Goal: Information Seeking & Learning: Learn about a topic

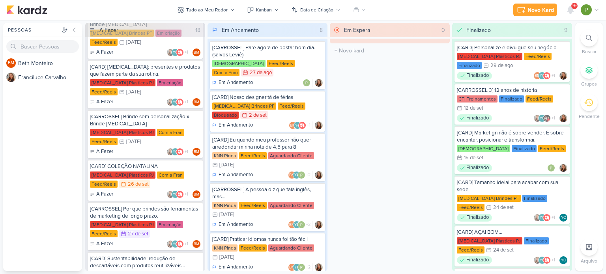
scroll to position [394, 0]
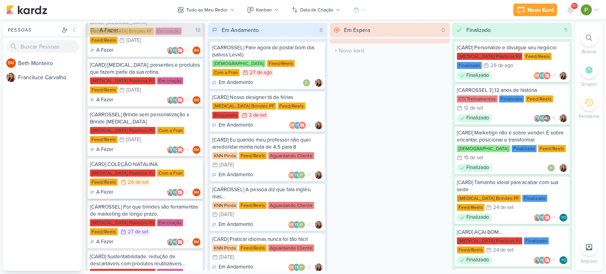
click at [151, 185] on div "[CARD] COLEÇÃO NATALINA [MEDICAL_DATA] Plasticos PJ Com a Fran Feed/Reels 26/9 …" at bounding box center [145, 178] width 115 height 41
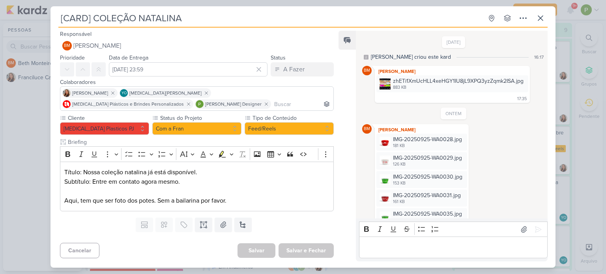
scroll to position [159, 0]
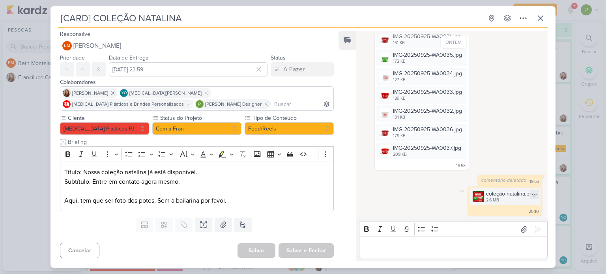
click at [474, 194] on img at bounding box center [478, 196] width 11 height 11
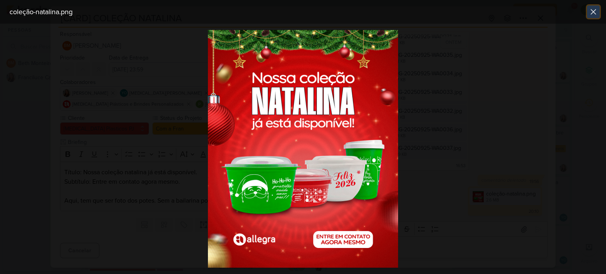
click at [593, 15] on icon at bounding box center [593, 11] width 9 height 9
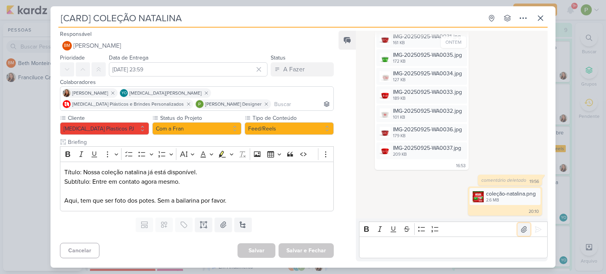
click at [521, 230] on icon at bounding box center [524, 229] width 6 height 6
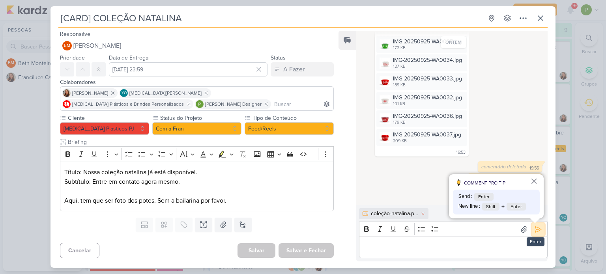
click at [535, 230] on icon at bounding box center [538, 229] width 6 height 6
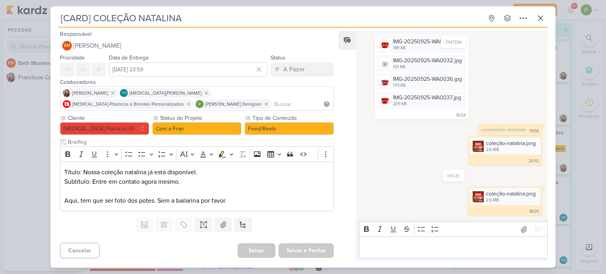
click at [9, 148] on div "[CARD] COLEÇÃO NATALINA Criado por [PERSON_NAME]" at bounding box center [303, 137] width 606 height 274
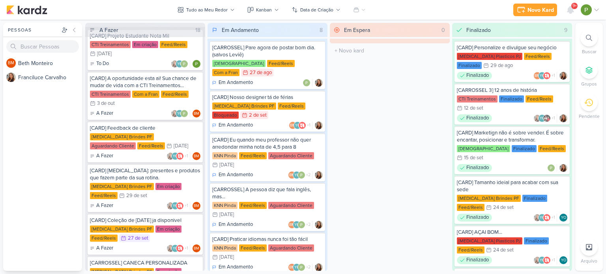
scroll to position [0, 0]
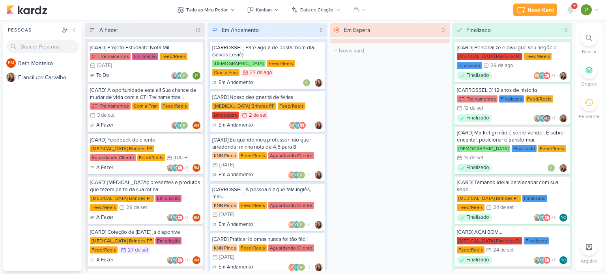
click at [140, 99] on div "[CARD] A oportunidade esta ai! Sua chance de mudar de vida com a CTI Treinament…" at bounding box center [145, 94] width 110 height 14
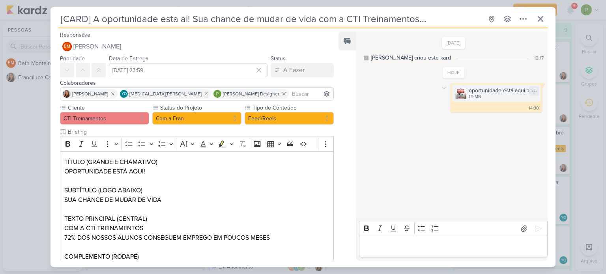
click at [491, 92] on div "oportunidade-está-aqui.png" at bounding box center [502, 90] width 67 height 8
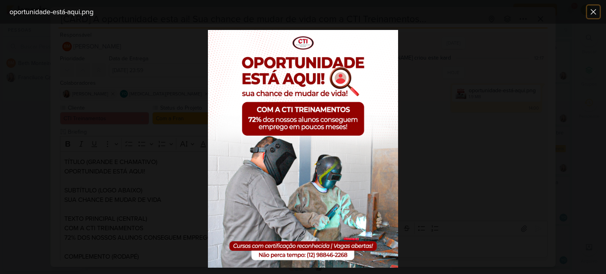
drag, startPoint x: 594, startPoint y: 10, endPoint x: 589, endPoint y: 15, distance: 7.3
click at [594, 11] on icon at bounding box center [593, 11] width 9 height 9
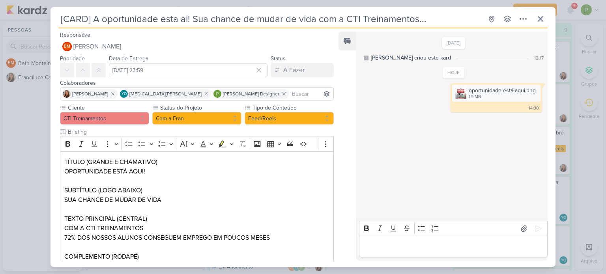
click at [22, 186] on div "[CARD] A oportunidade esta ai! Sua chance de mudar de vida com a CTI Treinament…" at bounding box center [303, 137] width 606 height 274
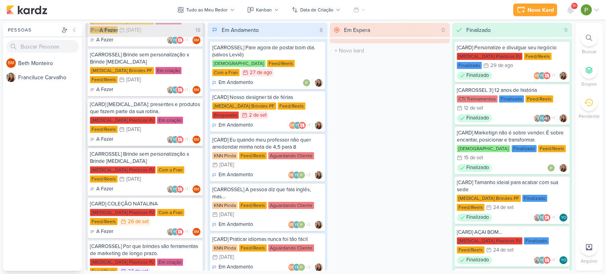
scroll to position [394, 0]
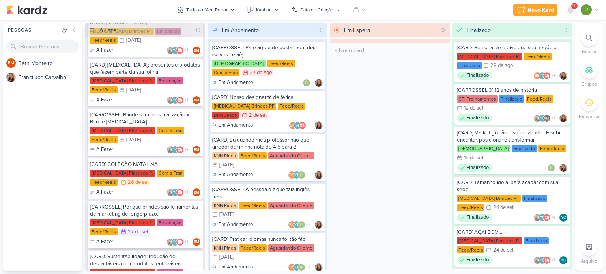
click at [144, 212] on div "[CARROSSEL] Por que brindes são ferramentas de marketing de longo prazo." at bounding box center [145, 211] width 110 height 14
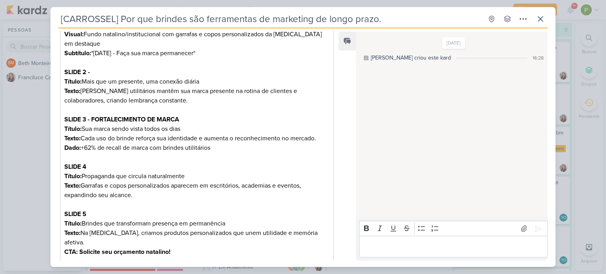
scroll to position [193, 0]
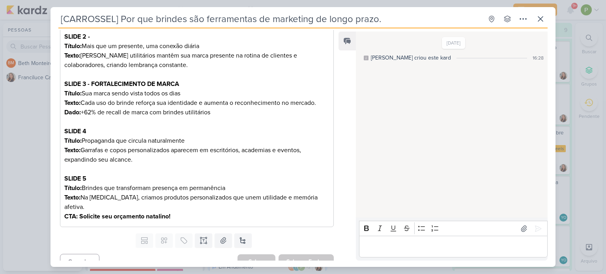
click at [0, 118] on div "[CARROSSEL] Por que brindes são ferramentas de marketing de longo prazo. Criado…" at bounding box center [303, 137] width 606 height 274
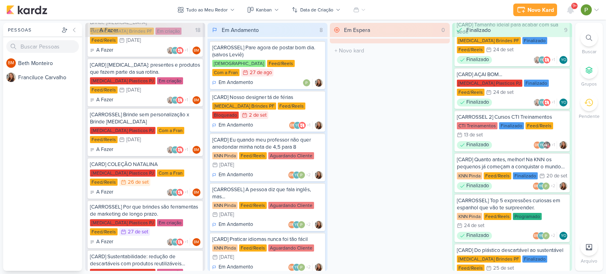
scroll to position [178, 0]
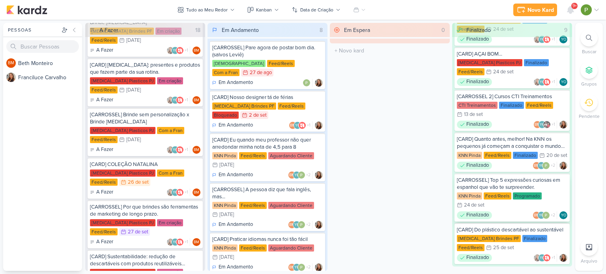
click at [511, 177] on div "[CARROSSEL] Top 5 expressões curiosas em espanhol que vão te surpreender." at bounding box center [512, 184] width 110 height 14
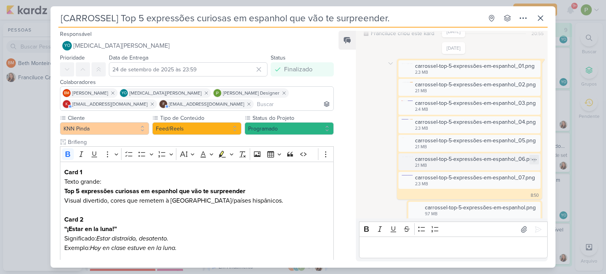
scroll to position [38, 0]
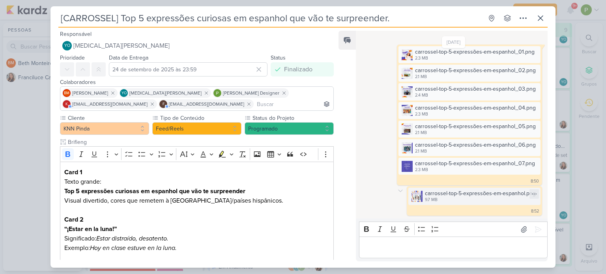
click at [462, 195] on div "carrossel-top-5-expressões-em-espanhol.png" at bounding box center [480, 193] width 111 height 8
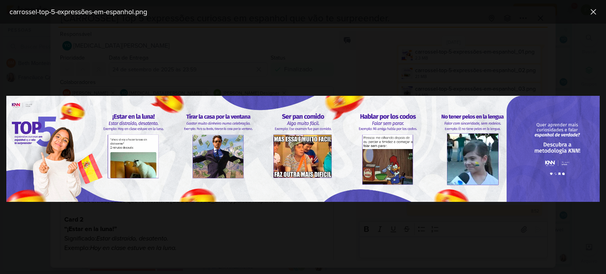
click at [425, 78] on div at bounding box center [303, 149] width 606 height 250
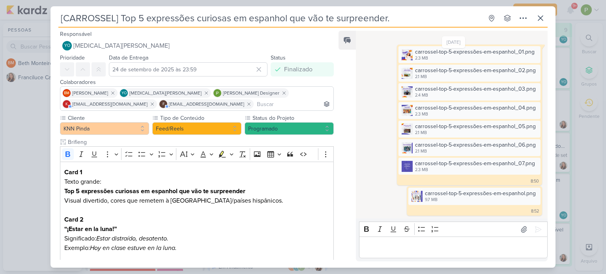
click at [25, 146] on div "[CARROSSEL] Top 5 expressões curiosas em espanhol que vão te surpreender. Criad…" at bounding box center [303, 137] width 606 height 274
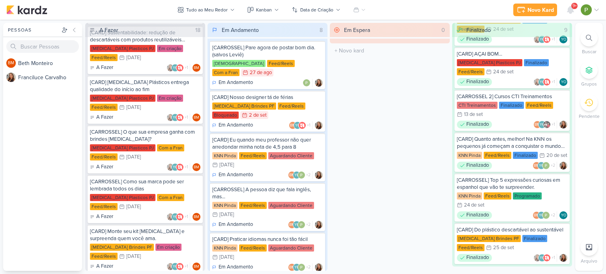
scroll to position [634, 0]
